Goal: Information Seeking & Learning: Learn about a topic

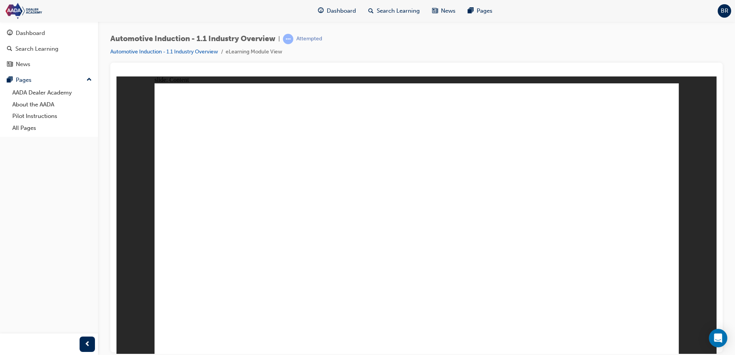
drag, startPoint x: 286, startPoint y: 207, endPoint x: 298, endPoint y: 209, distance: 12.0
drag, startPoint x: 425, startPoint y: 255, endPoint x: 479, endPoint y: 266, distance: 54.6
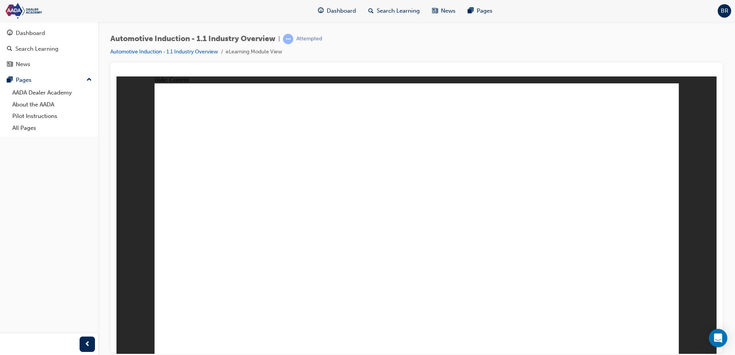
drag, startPoint x: 507, startPoint y: 176, endPoint x: 270, endPoint y: 207, distance: 238.8
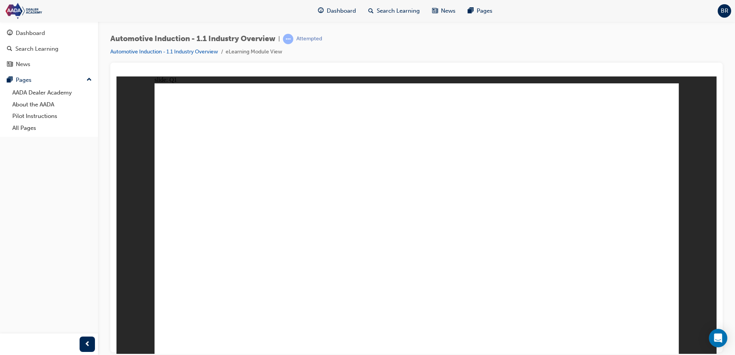
drag, startPoint x: 637, startPoint y: 260, endPoint x: 346, endPoint y: 208, distance: 295.2
drag, startPoint x: 583, startPoint y: 229, endPoint x: 321, endPoint y: 231, distance: 261.5
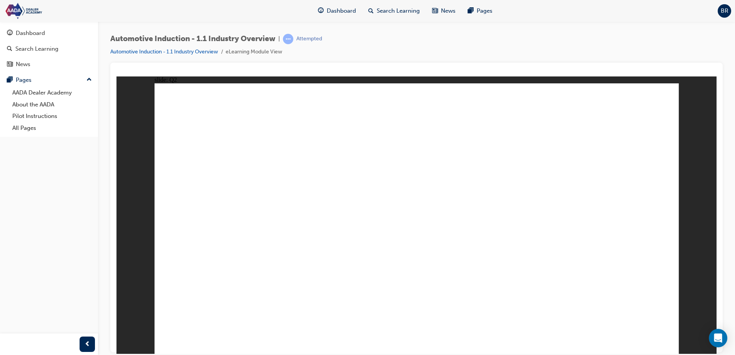
checkbox input "true"
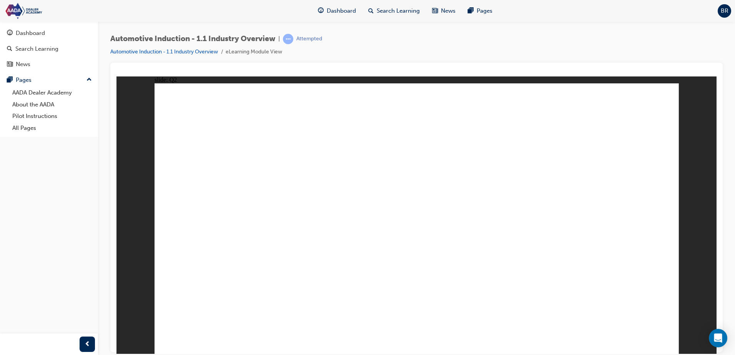
checkbox input "true"
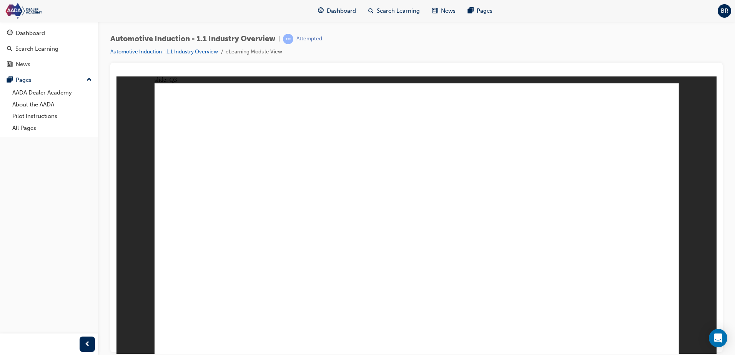
radio input "false"
radio input "true"
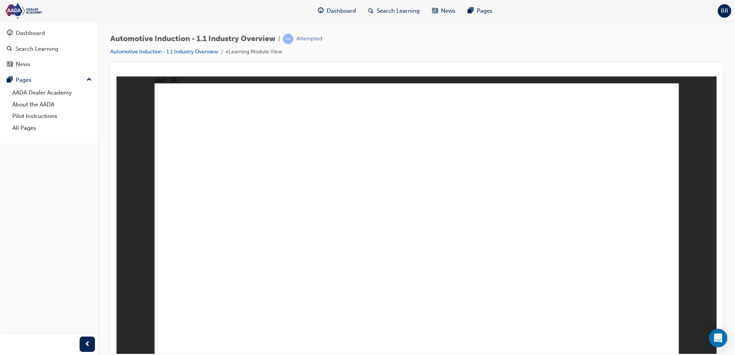
drag, startPoint x: 261, startPoint y: 277, endPoint x: 515, endPoint y: 178, distance: 272.5
drag, startPoint x: 479, startPoint y: 177, endPoint x: 373, endPoint y: 185, distance: 106.5
drag, startPoint x: 355, startPoint y: 266, endPoint x: 494, endPoint y: 172, distance: 168.2
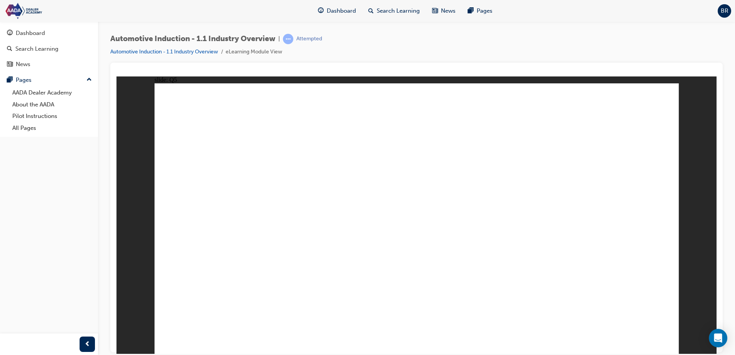
drag, startPoint x: 360, startPoint y: 266, endPoint x: 511, endPoint y: 218, distance: 158.6
drag, startPoint x: 210, startPoint y: 277, endPoint x: 588, endPoint y: 204, distance: 385.4
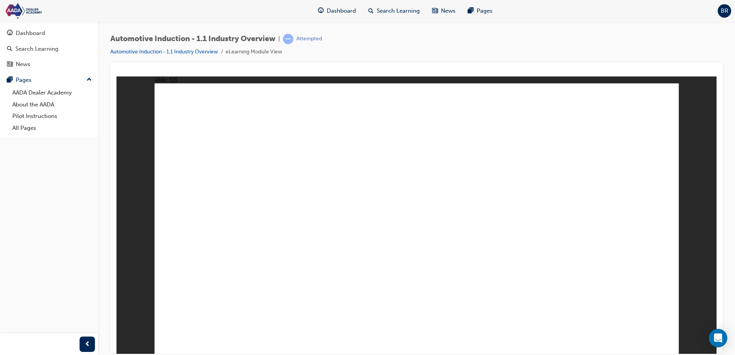
radio input "true"
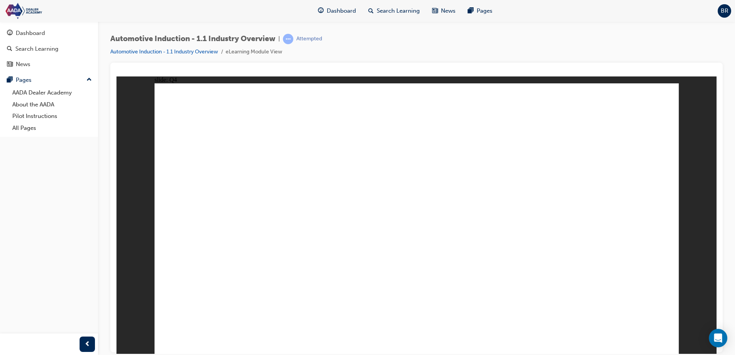
drag, startPoint x: 254, startPoint y: 280, endPoint x: 382, endPoint y: 191, distance: 156.6
drag, startPoint x: 335, startPoint y: 281, endPoint x: 326, endPoint y: 240, distance: 42.8
drag, startPoint x: 356, startPoint y: 277, endPoint x: 644, endPoint y: 200, distance: 297.8
drag, startPoint x: 297, startPoint y: 255, endPoint x: 585, endPoint y: 202, distance: 292.6
